Goal: Information Seeking & Learning: Learn about a topic

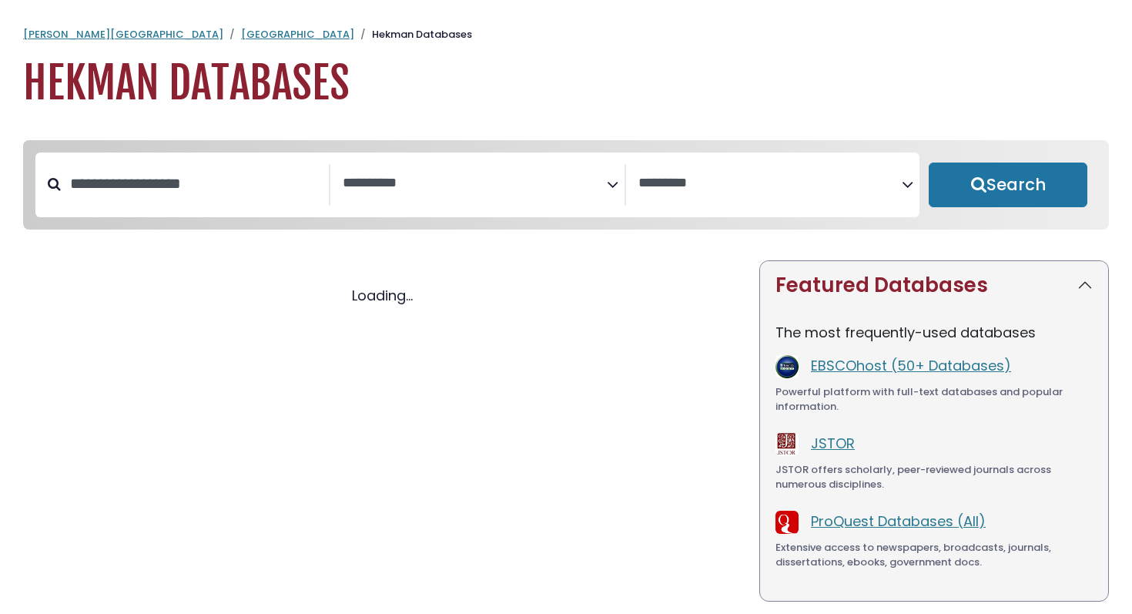
select select "Database Subject Filter"
select select "Database Vendors Filter"
select select "Database Subject Filter"
select select "Database Vendors Filter"
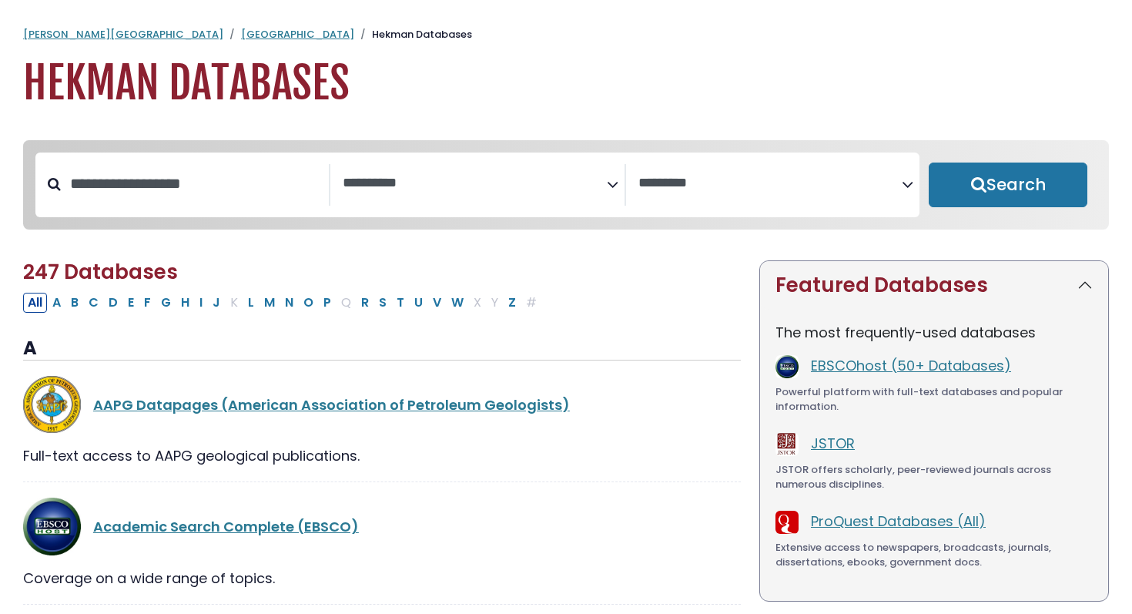
click at [869, 340] on p "The most frequently-used databases" at bounding box center [934, 332] width 317 height 21
click at [862, 367] on link "EBSCOhost (50+ Databases)" at bounding box center [911, 365] width 200 height 19
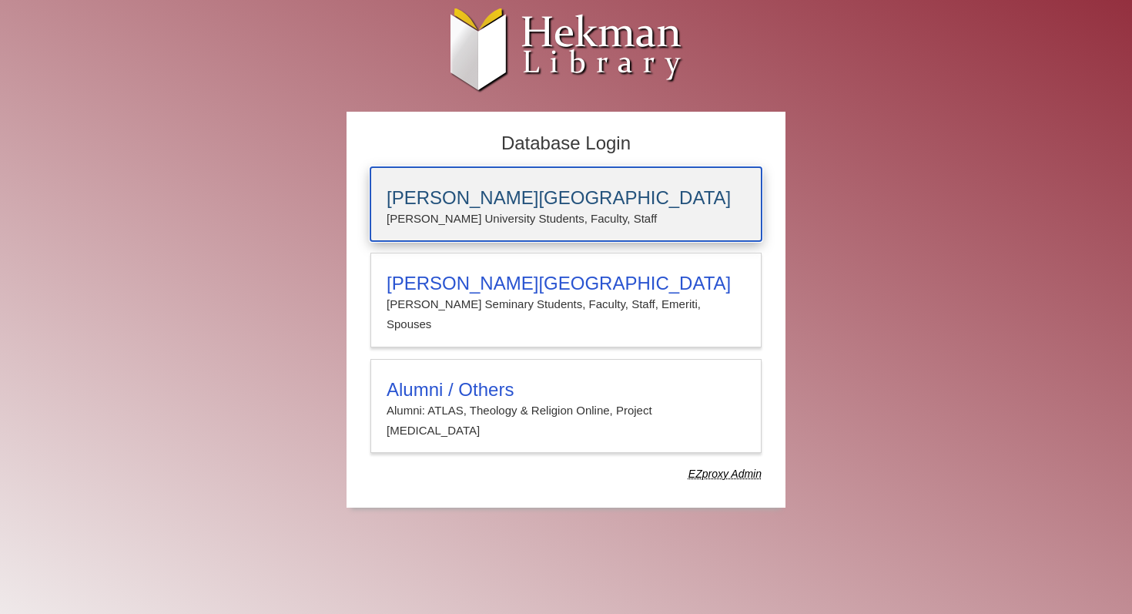
click at [568, 211] on p "[PERSON_NAME] University Students, Faculty, Staff" at bounding box center [566, 219] width 359 height 20
